Goal: Information Seeking & Learning: Check status

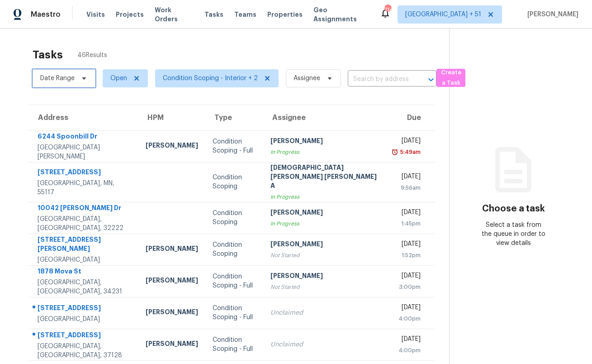
click at [59, 83] on span "Date Range" at bounding box center [64, 78] width 63 height 18
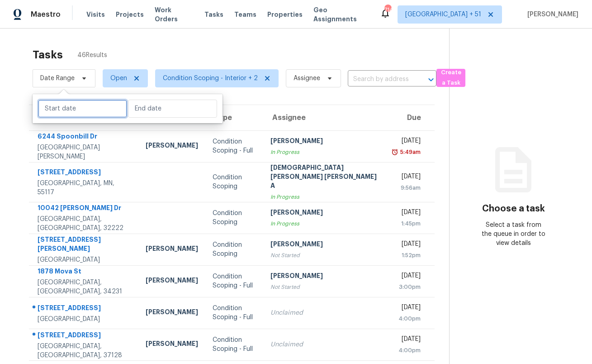
click at [67, 108] on input "text" at bounding box center [82, 108] width 89 height 18
select select "9"
select select "2025"
select select "10"
select select "2025"
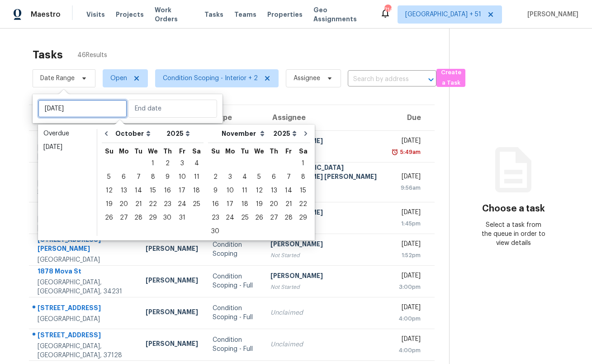
type input "[DATE]"
click at [195, 164] on div "4" at bounding box center [196, 163] width 14 height 13
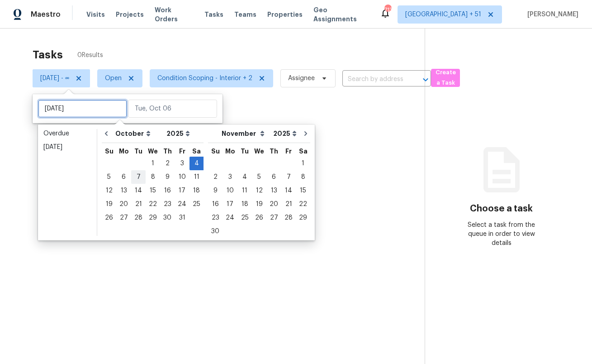
type input "[DATE]"
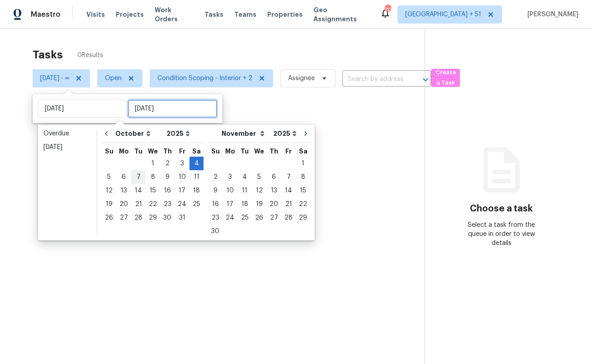
type input "[DATE]"
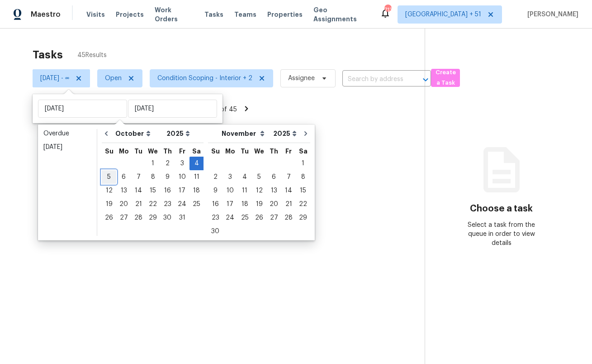
click at [108, 179] on div "5" at bounding box center [109, 176] width 14 height 13
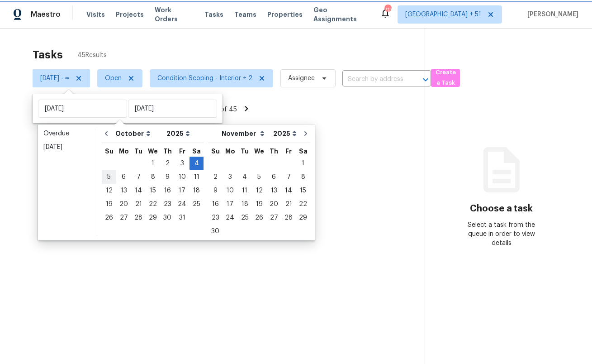
type input "[DATE]"
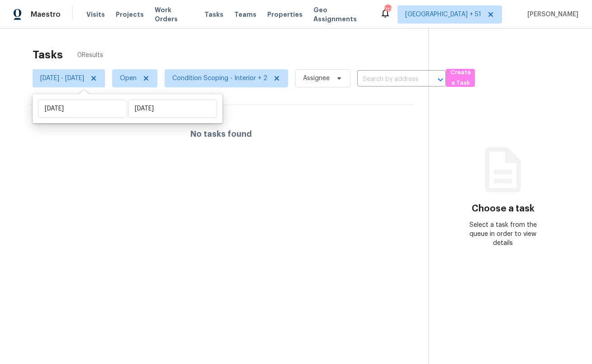
click at [227, 95] on section "Tasks 0 Results [DATE] - [DATE] Open Condition Scoping - Interior + 2 Assignee …" at bounding box center [221, 217] width 414 height 349
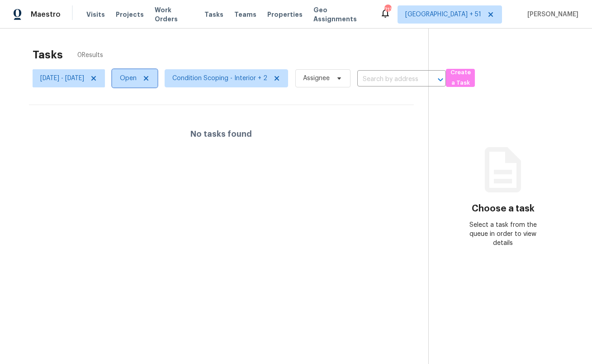
click at [137, 78] on span "Open" at bounding box center [128, 78] width 17 height 9
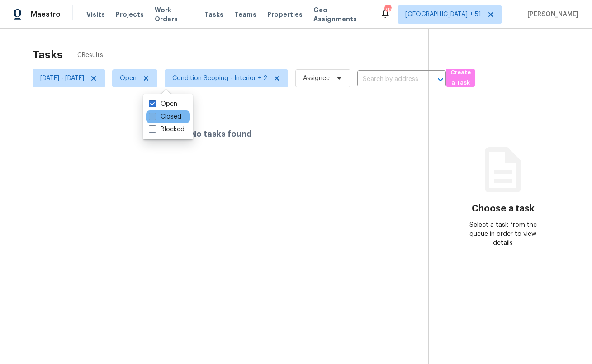
click at [177, 115] on label "Closed" at bounding box center [165, 116] width 33 height 9
click at [155, 115] on input "Closed" at bounding box center [152, 115] width 6 height 6
checkbox input "true"
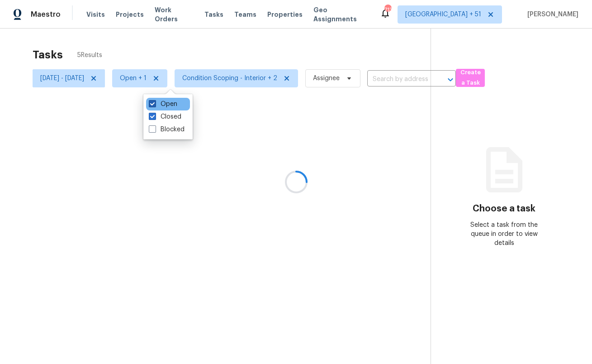
click at [168, 104] on label "Open" at bounding box center [163, 103] width 28 height 9
click at [155, 104] on input "Open" at bounding box center [152, 102] width 6 height 6
checkbox input "false"
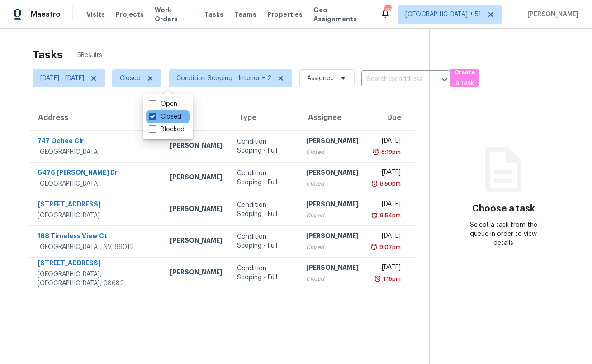
click at [169, 116] on label "Closed" at bounding box center [165, 116] width 33 height 9
click at [155, 116] on input "Closed" at bounding box center [152, 115] width 6 height 6
checkbox input "false"
click at [123, 46] on div "Tasks 5 Results" at bounding box center [231, 55] width 396 height 24
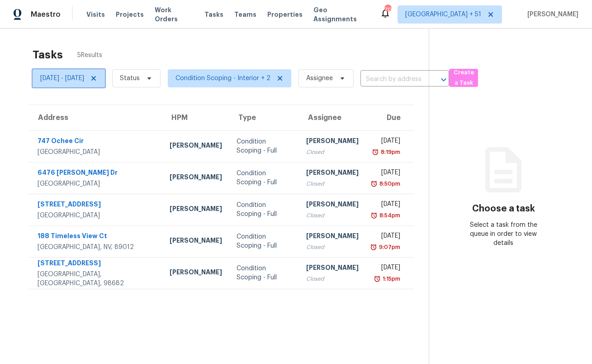
click at [97, 78] on icon at bounding box center [93, 78] width 7 height 7
